Goal: Find specific page/section

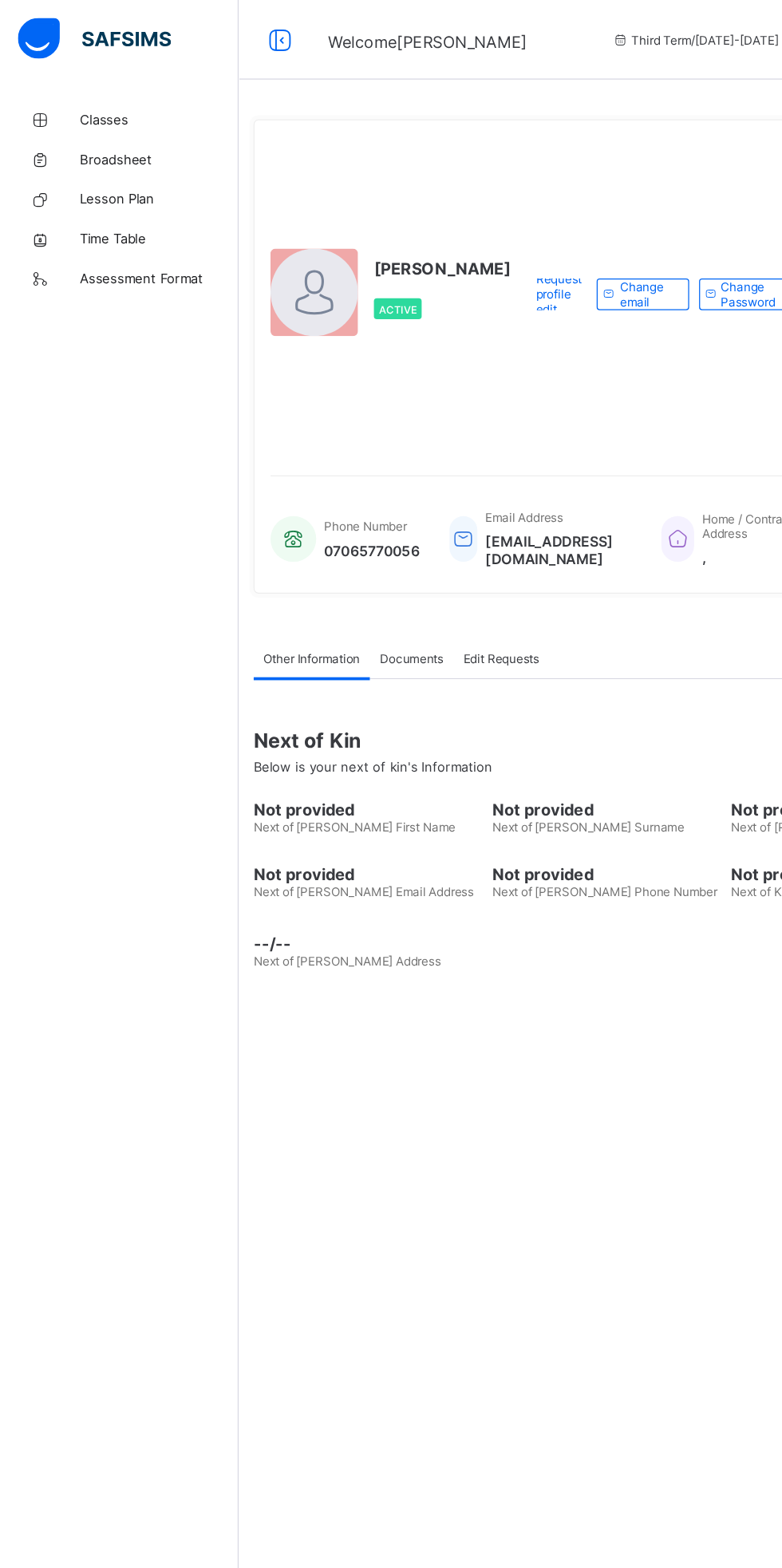
click at [90, 100] on span "Classes" at bounding box center [128, 95] width 128 height 12
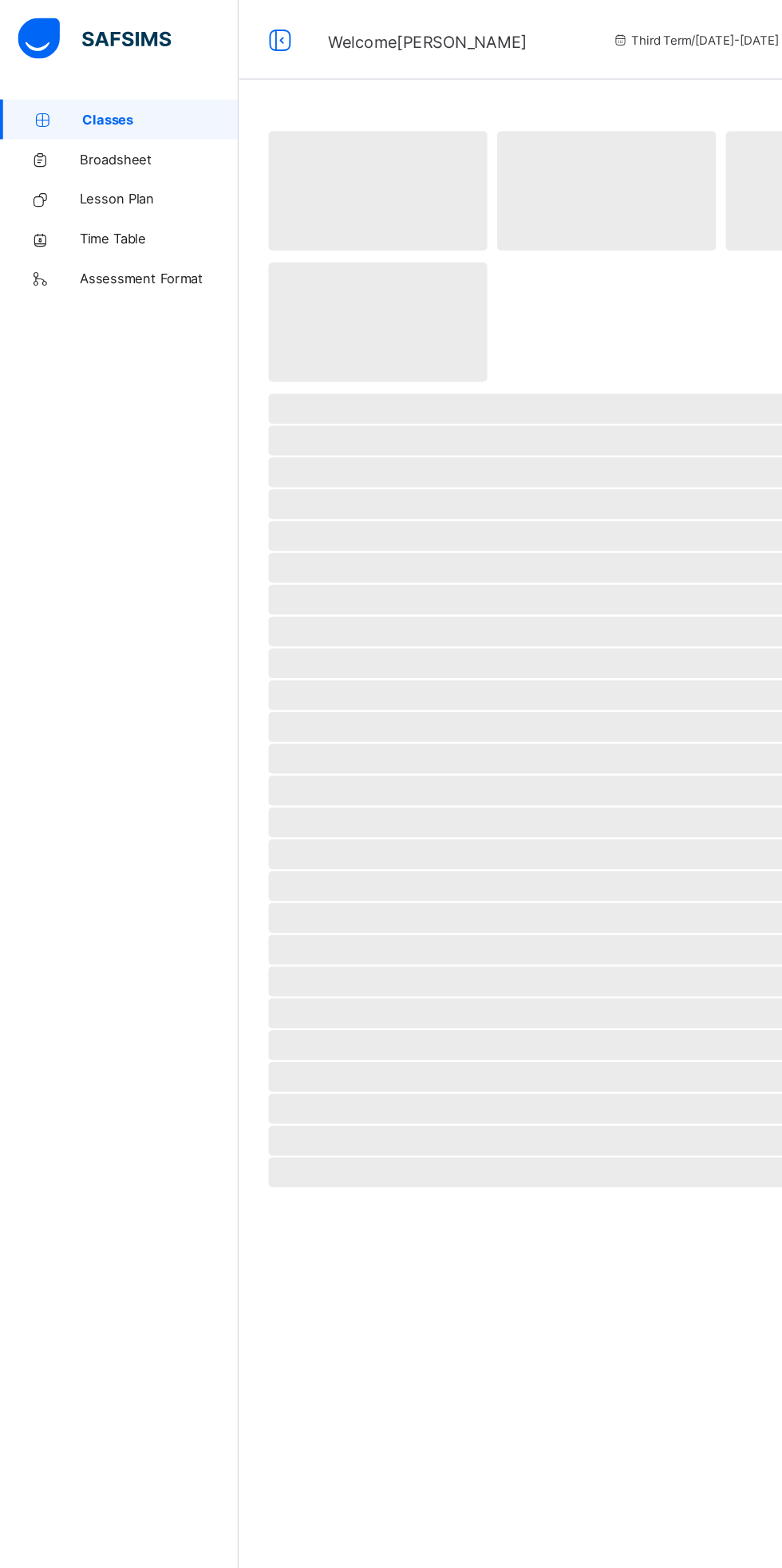
click at [90, 100] on span "Classes" at bounding box center [129, 95] width 125 height 12
click at [86, 122] on span "Broadsheet" at bounding box center [128, 127] width 128 height 12
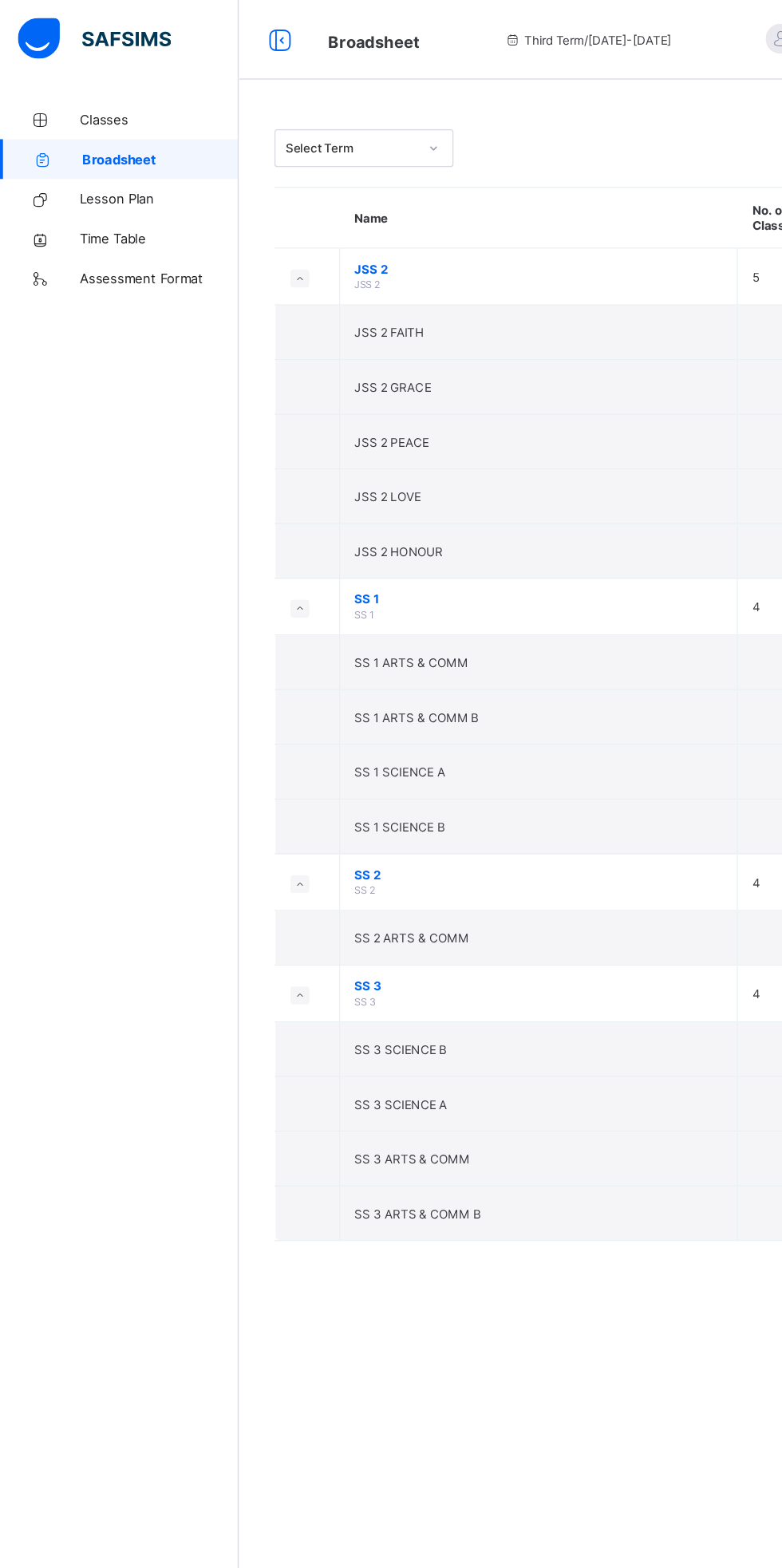
click at [417, 761] on td "SS 2 ARTS & COMM" at bounding box center [433, 753] width 320 height 44
click at [72, 118] on link "Broadsheet" at bounding box center [95, 128] width 192 height 32
click at [107, 95] on span "Classes" at bounding box center [128, 95] width 128 height 12
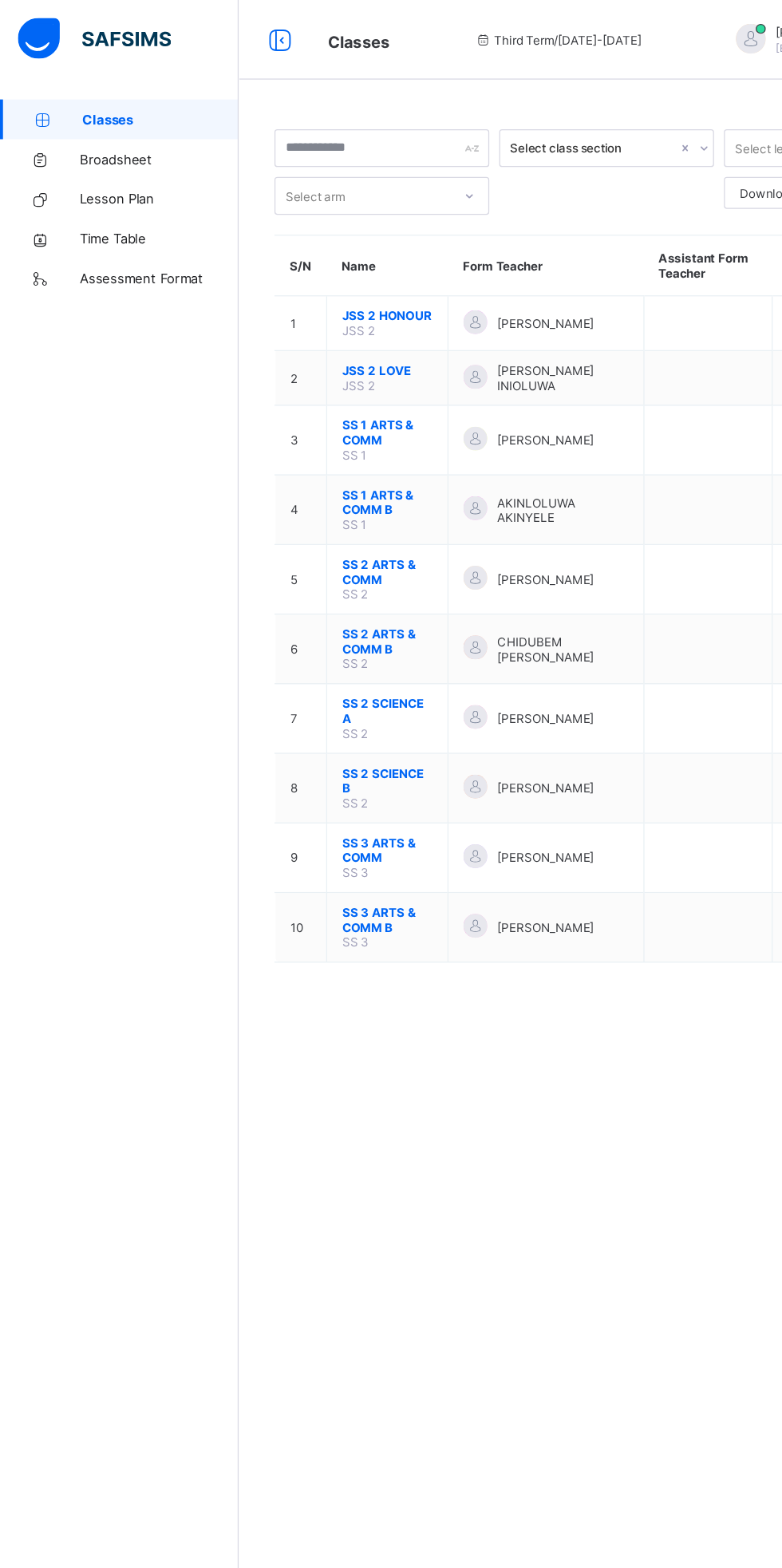
click at [305, 450] on span "SS 2 ARTS & COMM" at bounding box center [310, 458] width 72 height 24
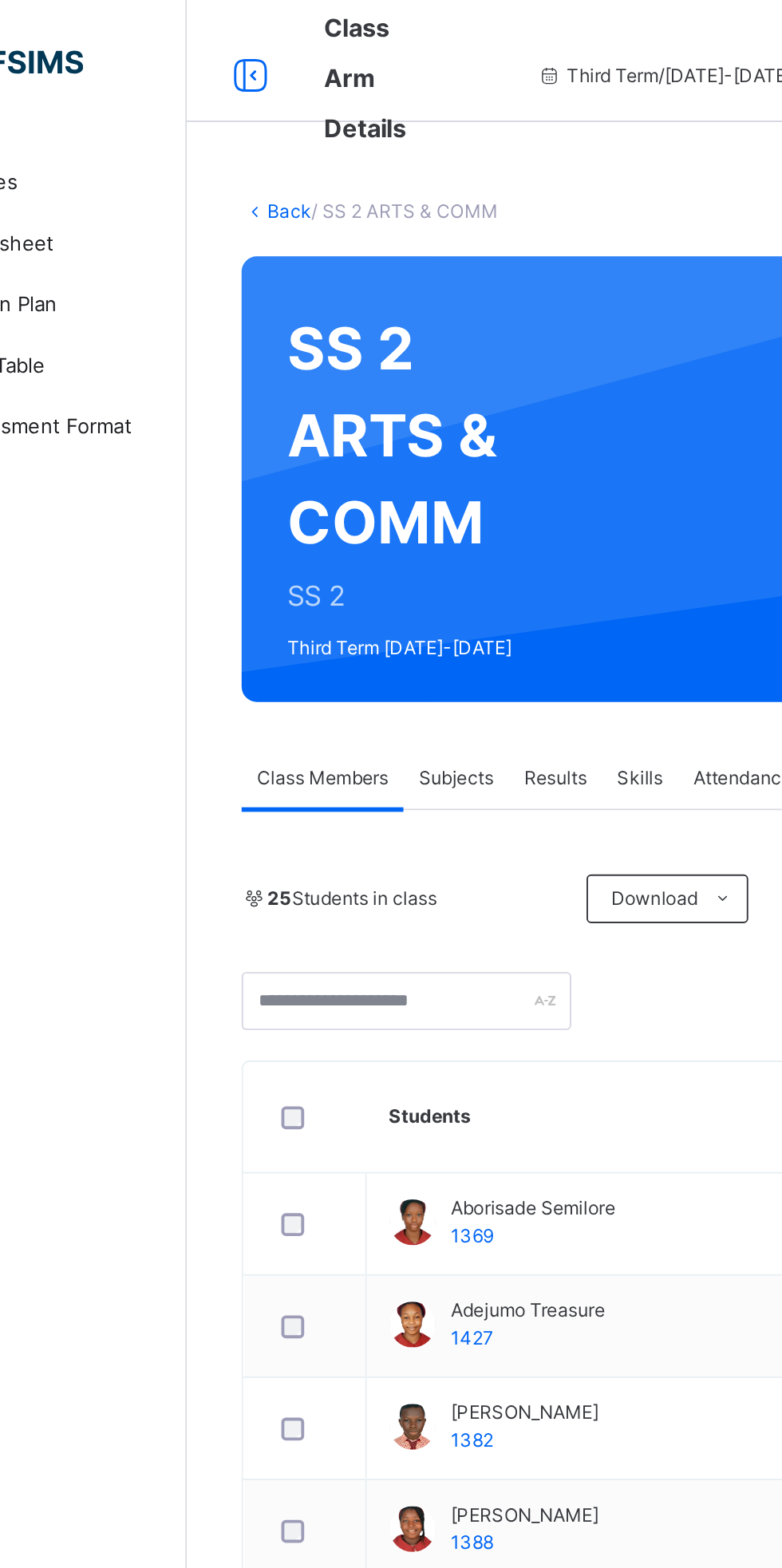
click at [246, 111] on link "Back" at bounding box center [246, 110] width 23 height 12
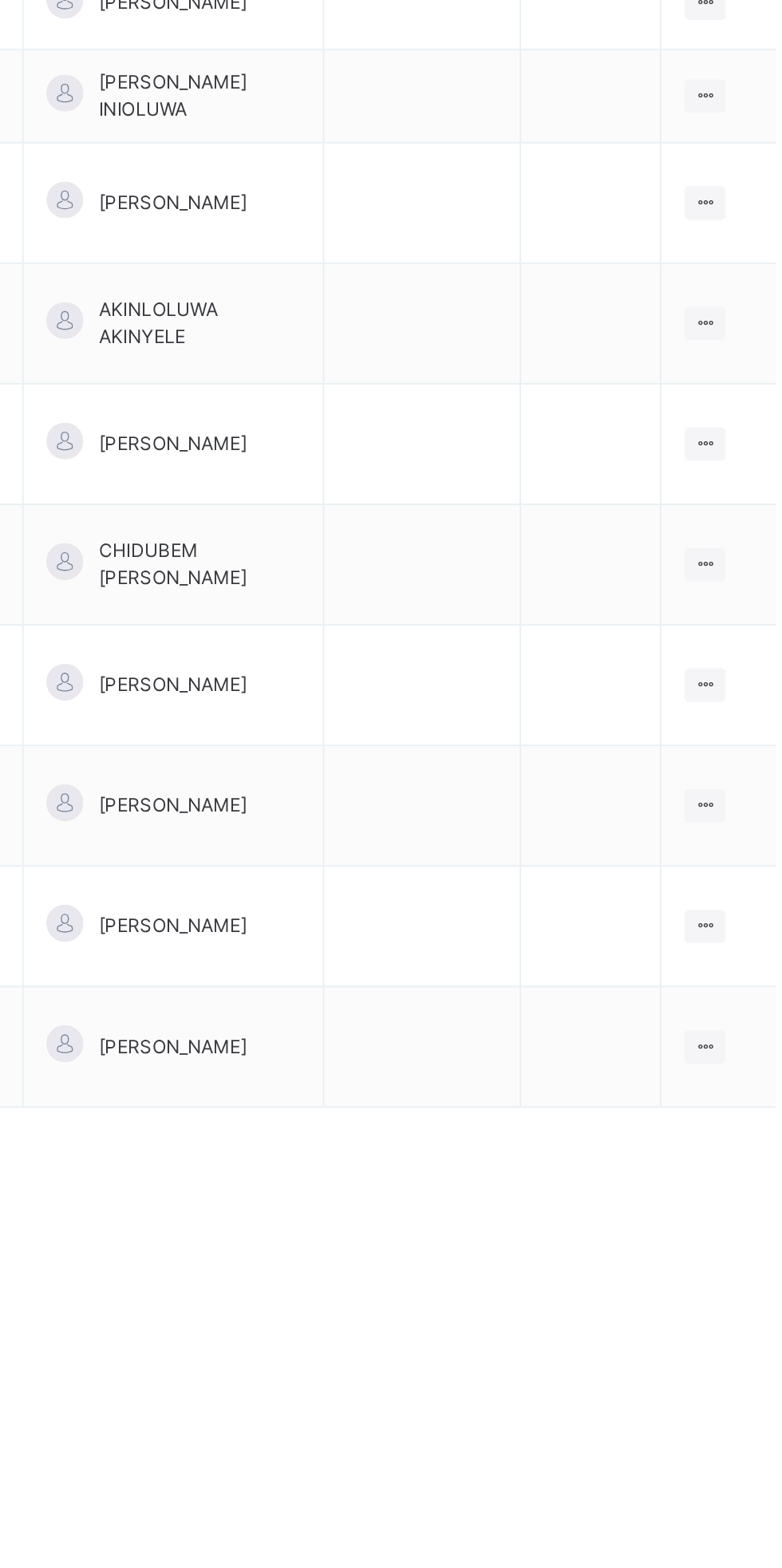
click at [716, 560] on icon at bounding box center [716, 559] width 13 height 12
click at [0, 0] on div "View Class" at bounding box center [0, 0] width 0 height 0
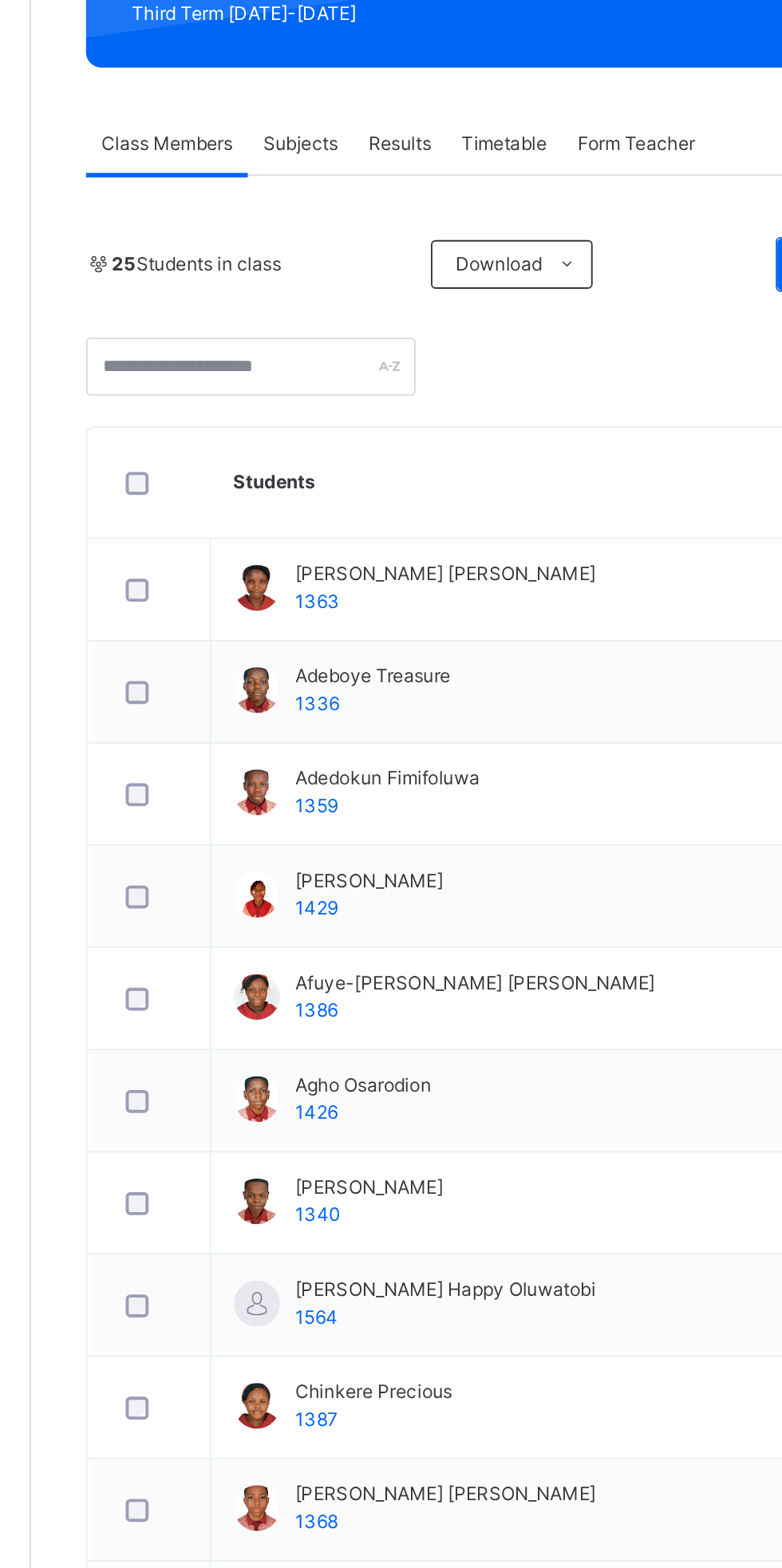
click at [187, 491] on div "Classes Broadsheet Lesson Plan Time Table Assessment Format Help" at bounding box center [95, 816] width 192 height 1504
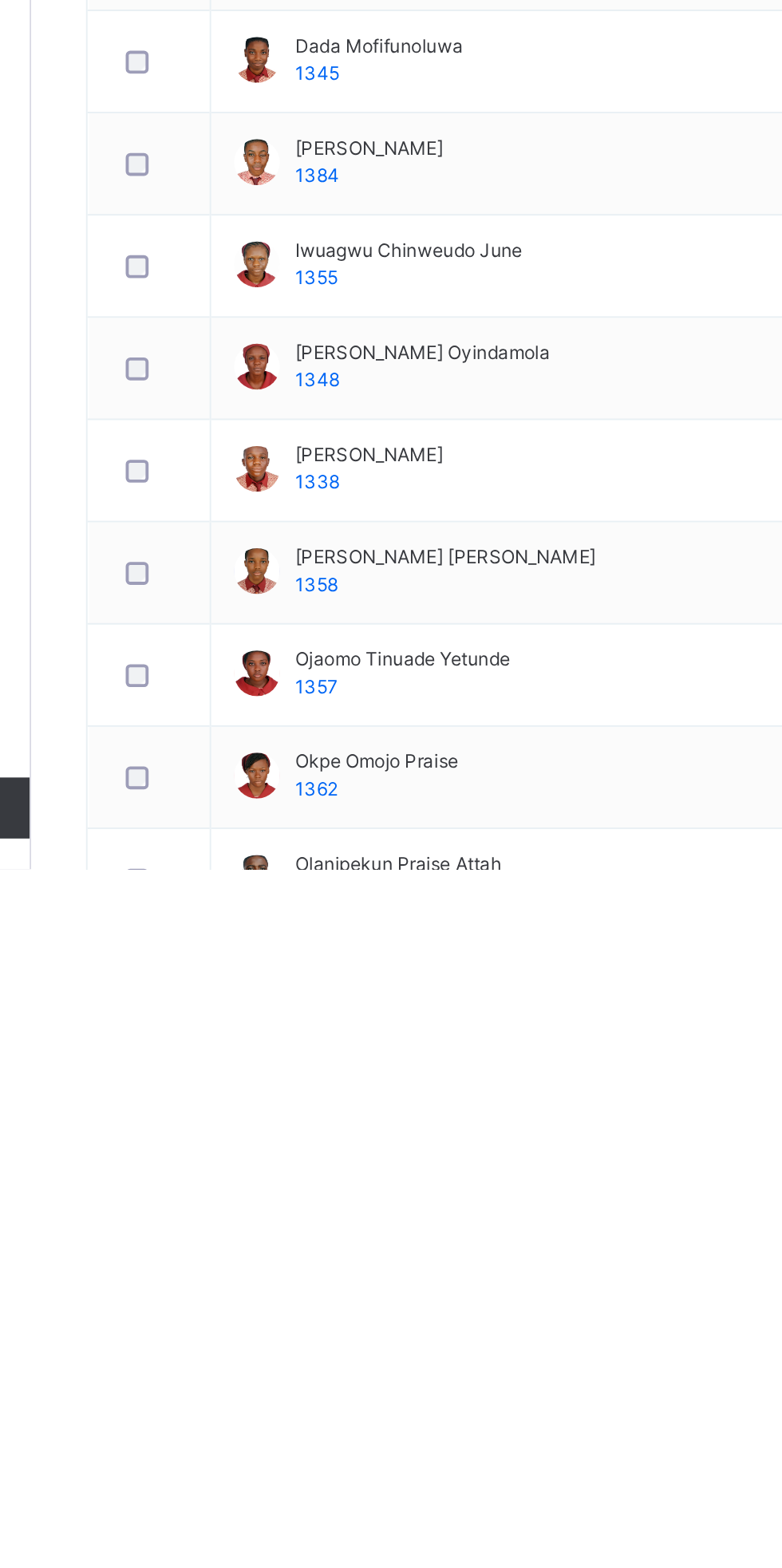
scroll to position [104, 0]
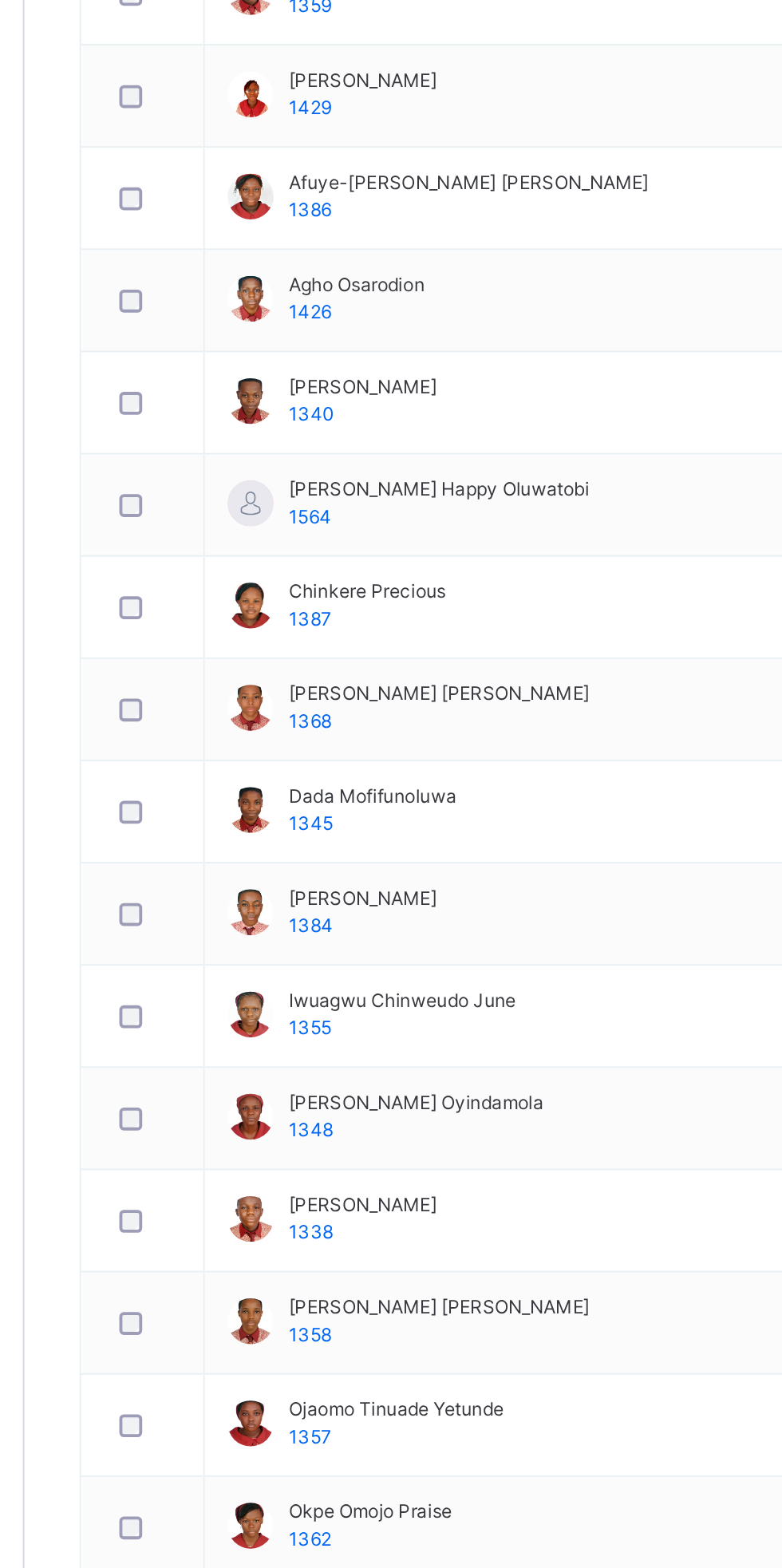
click at [303, 789] on div "Agho Osarodion 1426" at bounding box center [349, 803] width 103 height 29
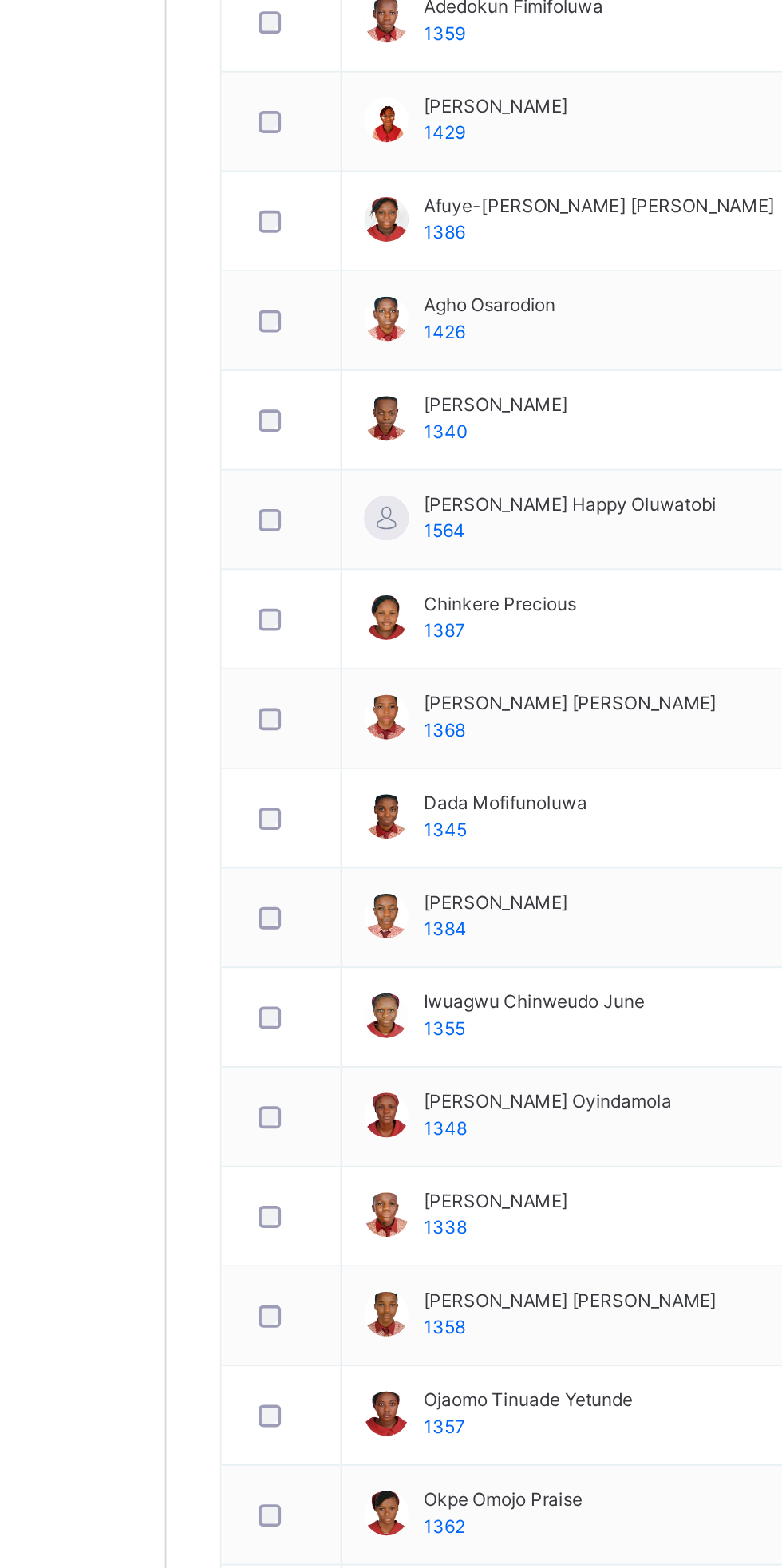
click at [128, 1026] on div "Classes Broadsheet Lesson Plan Time Table Assessment Format Help" at bounding box center [95, 816] width 192 height 1504
